Goal: Transaction & Acquisition: Book appointment/travel/reservation

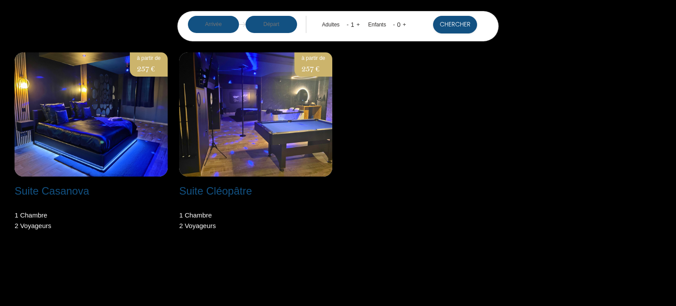
click at [209, 21] on input "text" at bounding box center [213, 24] width 51 height 17
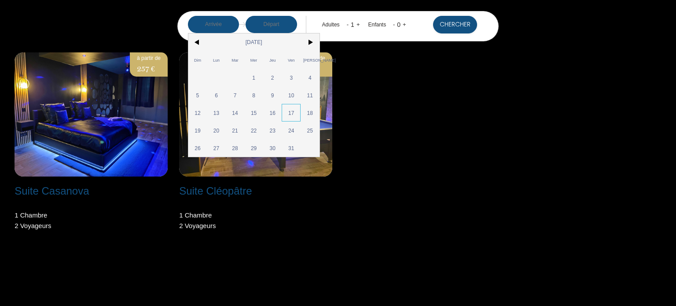
click at [289, 114] on span "17" at bounding box center [291, 113] width 19 height 18
type input "[DATE]"
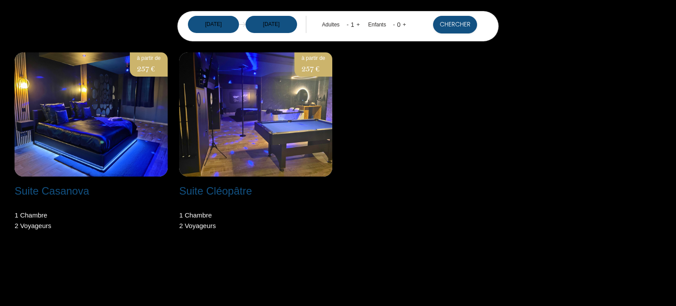
click at [357, 23] on link "+" at bounding box center [358, 24] width 4 height 7
click at [458, 24] on button "Chercher" at bounding box center [455, 25] width 44 height 18
click at [292, 143] on img at bounding box center [255, 114] width 153 height 124
